Goal: Complete application form

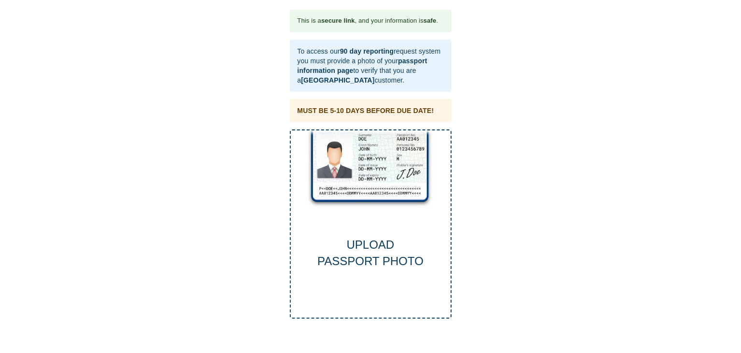
click at [380, 246] on div "UPLOAD PASSPORT PHOTO" at bounding box center [371, 253] width 160 height 33
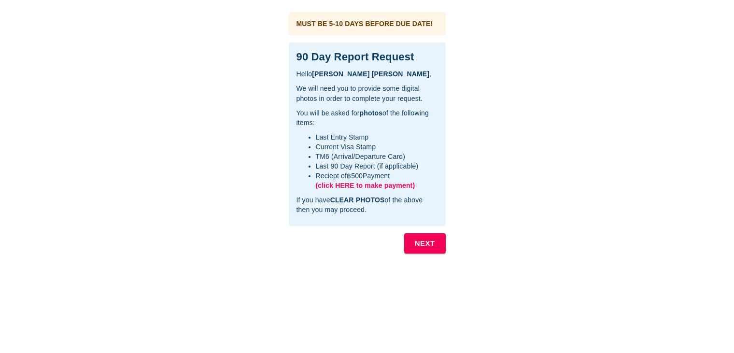
click at [354, 184] on span "(click HERE to make payment)" at bounding box center [366, 186] width 100 height 8
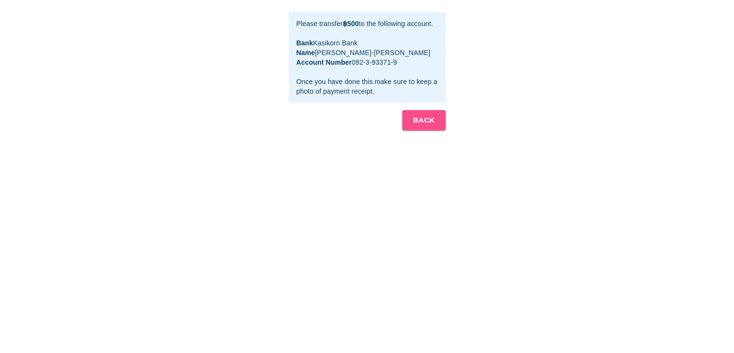
click at [420, 117] on b "BACK" at bounding box center [424, 120] width 22 height 13
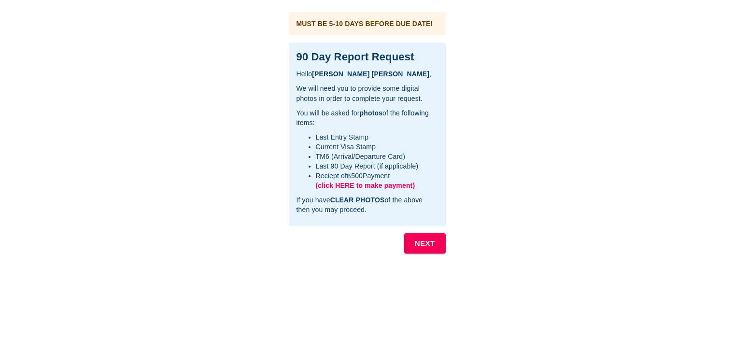
click at [430, 241] on b "NEXT" at bounding box center [425, 243] width 20 height 13
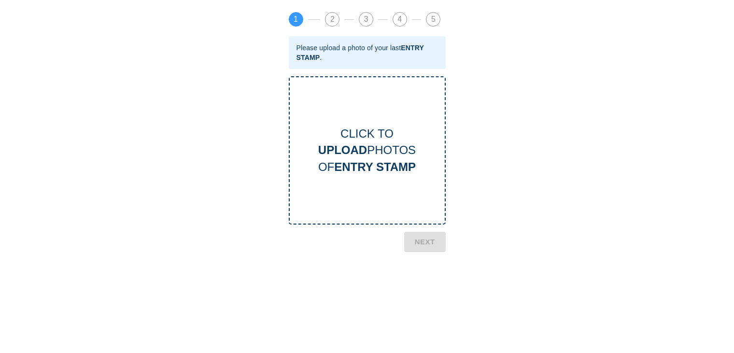
click at [358, 149] on b "UPLOAD" at bounding box center [342, 149] width 49 height 13
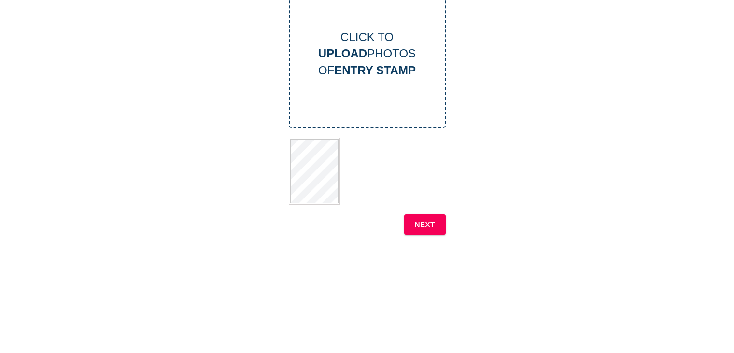
scroll to position [193, 0]
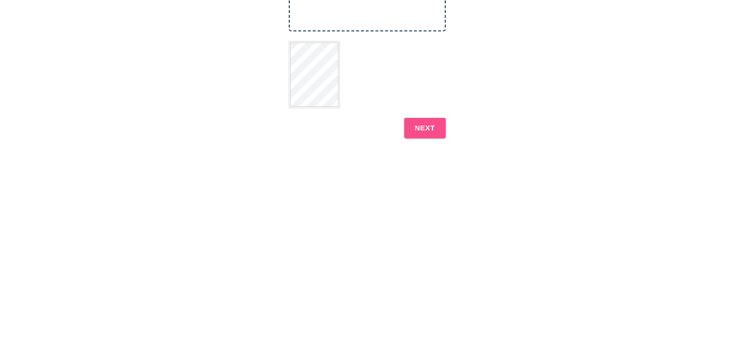
click at [424, 127] on b "NEXT" at bounding box center [425, 128] width 20 height 13
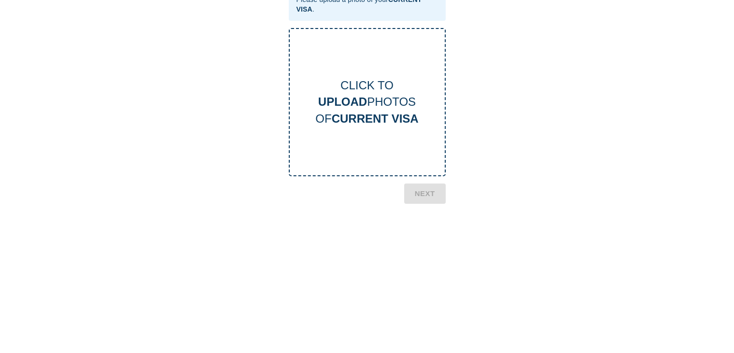
click at [371, 110] on div "CLICK TO UPLOAD PHOTOS OF CURRENT VISA" at bounding box center [367, 102] width 155 height 50
click at [415, 241] on b "NEXT" at bounding box center [425, 245] width 20 height 13
click at [377, 97] on div "CLICK TO UPLOAD PHOTOS OF TM6 CARD" at bounding box center [367, 102] width 155 height 50
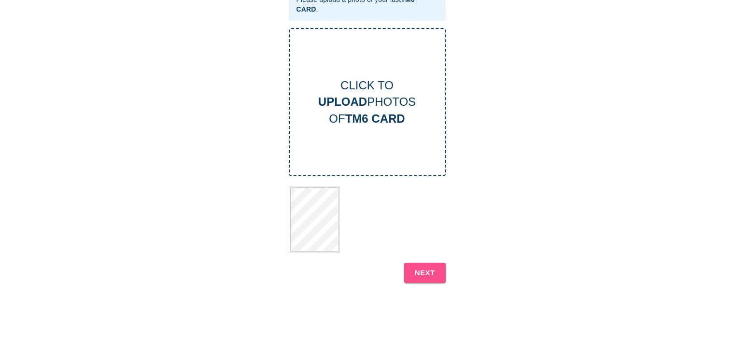
click at [420, 267] on b "NEXT" at bounding box center [425, 273] width 20 height 13
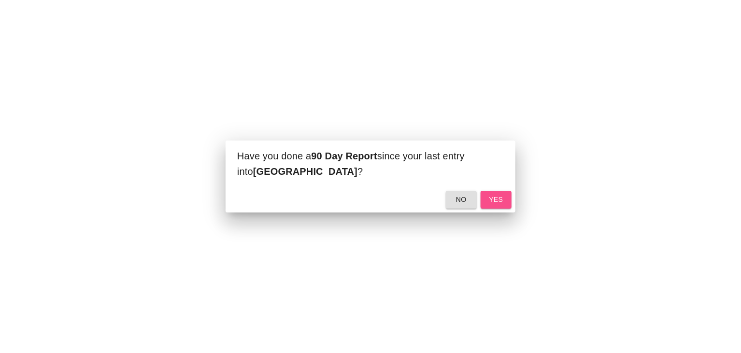
click at [497, 195] on span "yes" at bounding box center [495, 200] width 15 height 12
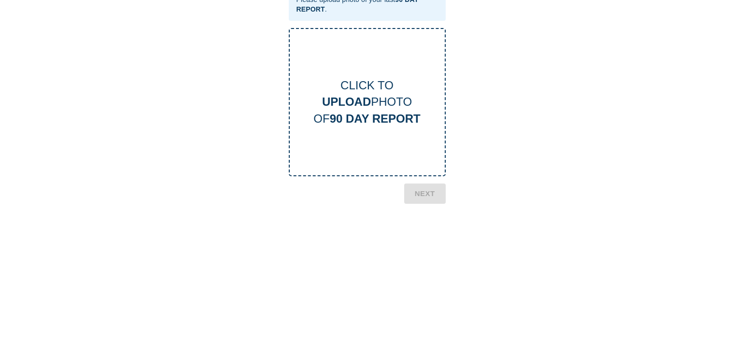
click at [370, 96] on div "CLICK TO UPLOAD PHOTO OF 90 DAY REPORT" at bounding box center [367, 102] width 155 height 50
click at [387, 123] on b "90 DAY REPORT" at bounding box center [375, 118] width 91 height 13
click at [423, 232] on b "NEXT" at bounding box center [425, 233] width 20 height 13
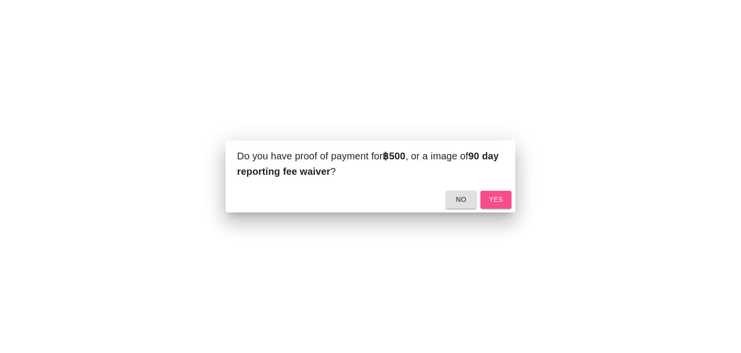
click at [501, 195] on span "yes" at bounding box center [495, 200] width 15 height 12
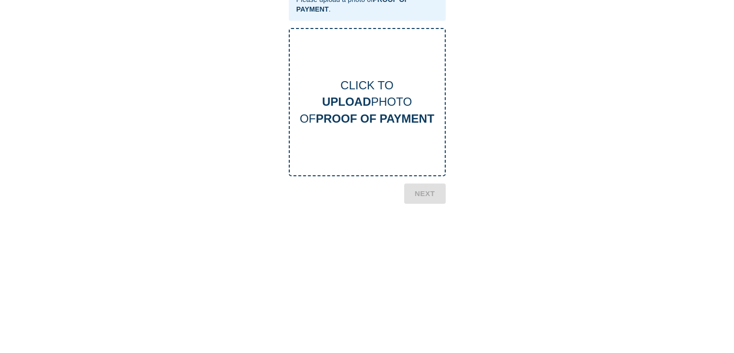
click at [367, 103] on b "UPLOAD" at bounding box center [346, 101] width 49 height 13
click at [420, 238] on b "NEXT" at bounding box center [425, 243] width 20 height 13
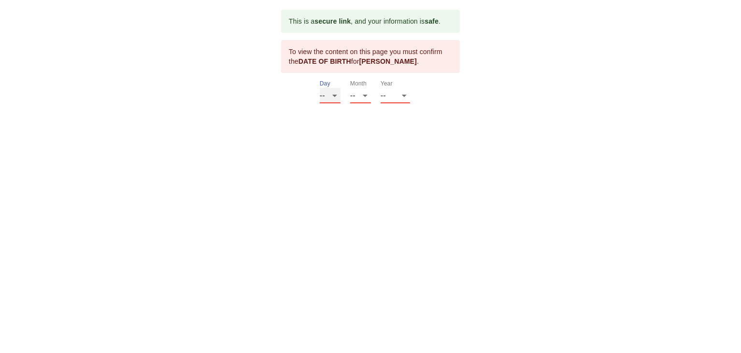
click at [323, 91] on select "-- 01 02 03 04 05 06 07 08 09 10 11 12 13 14 15 16 17 18 19 20 21 22 23 24 25 2…" at bounding box center [330, 95] width 21 height 15
select select "15"
click at [320, 88] on select "-- 01 02 03 04 05 06 07 08 09 10 11 12 13 14 15 16 17 18 19 20 21 22 23 24 25 2…" at bounding box center [330, 95] width 21 height 15
click at [355, 94] on select "-- 01 02 03 04 05 06 07 08 09 10 11 12" at bounding box center [360, 95] width 21 height 15
select select "04"
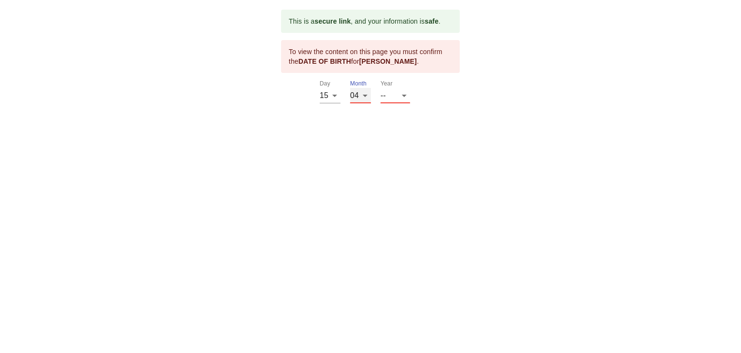
click at [350, 88] on select "-- 01 02 03 04 05 06 07 08 09 10 11 12" at bounding box center [360, 95] width 21 height 15
click at [390, 97] on select "-- 2025 2024 2023 2022 2021 2020 2019 2018 2017 2016 2015 2014 2013 2012 2011 2…" at bounding box center [395, 95] width 29 height 15
click at [404, 94] on select "-- 2025 2024 2023 2022 2021 2020 2019 2018 2017 2016 2015 2014 2013 2012 2011 2…" at bounding box center [395, 95] width 29 height 15
